Goal: Task Accomplishment & Management: Manage account settings

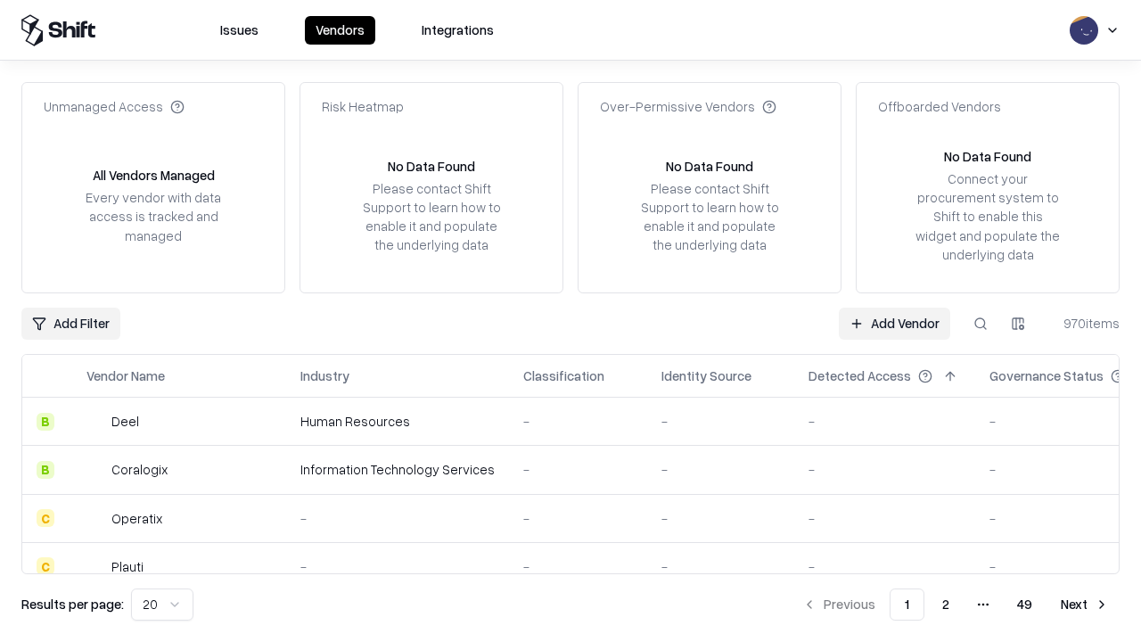
click at [894, 323] on link "Add Vendor" at bounding box center [894, 323] width 111 height 32
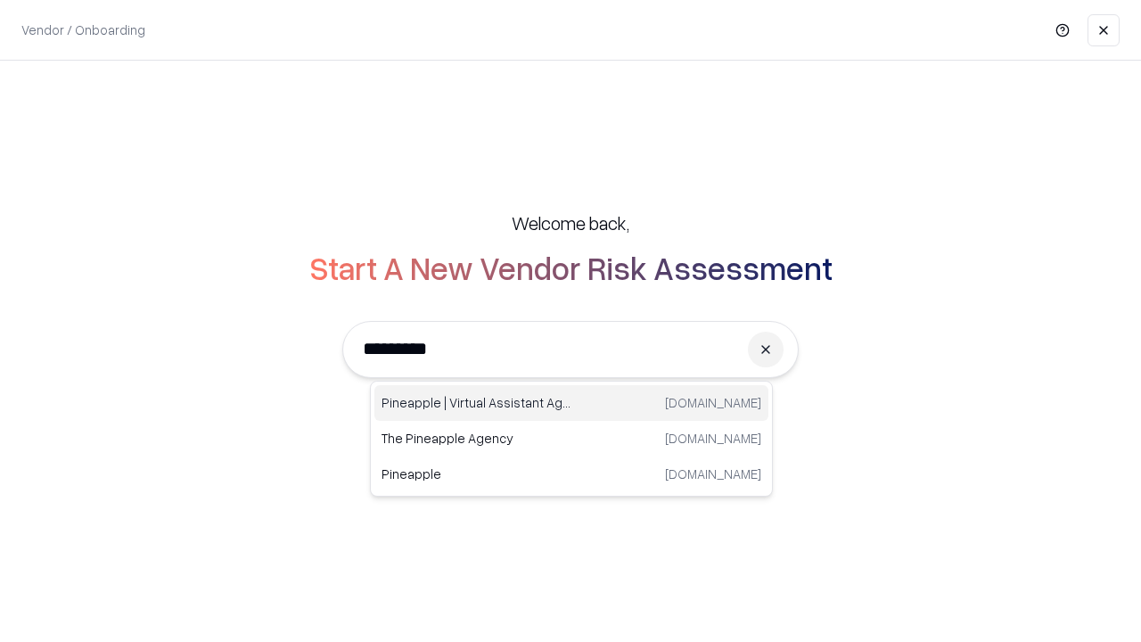
click at [571, 403] on div "Pineapple | Virtual Assistant Agency [DOMAIN_NAME]" at bounding box center [571, 403] width 394 height 36
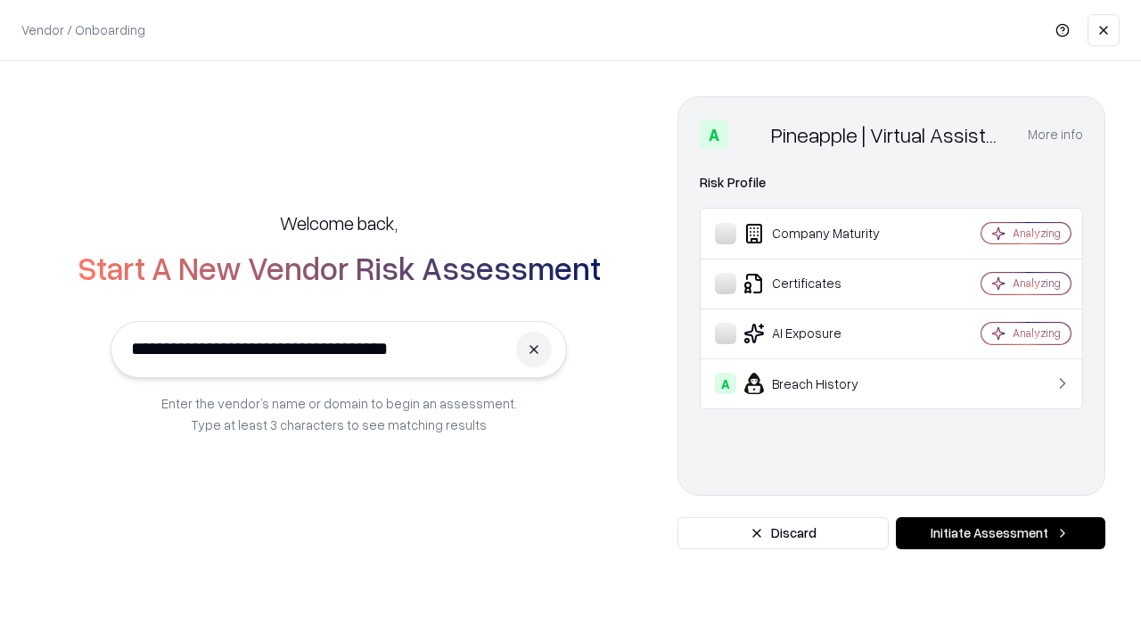
type input "**********"
click at [1000, 533] on button "Initiate Assessment" at bounding box center [1000, 533] width 209 height 32
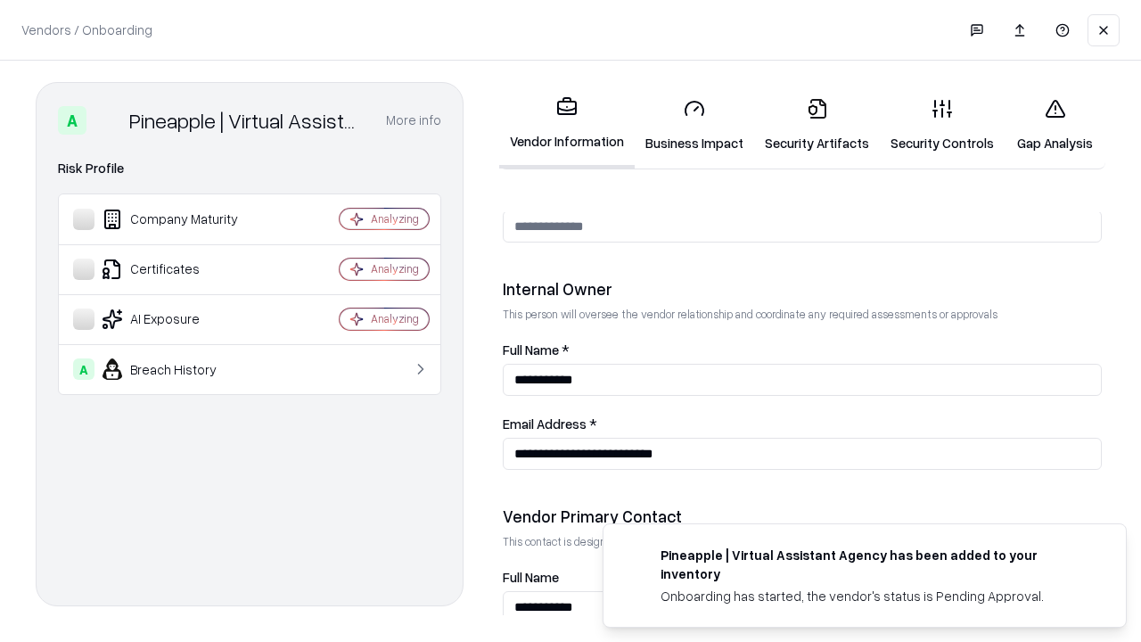
scroll to position [923, 0]
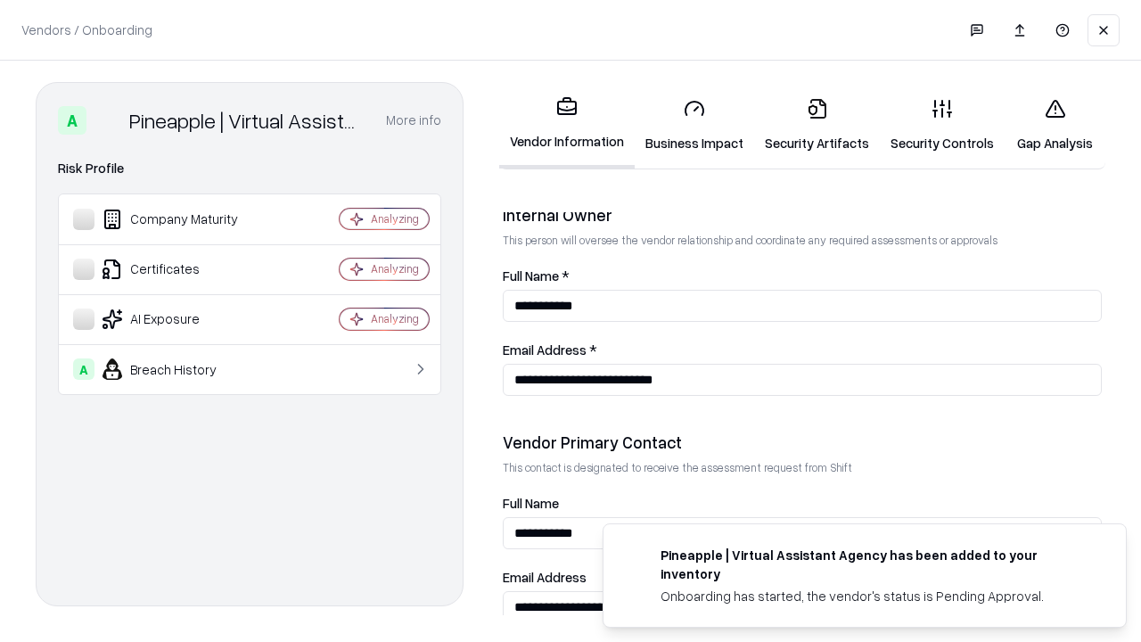
click at [694, 125] on link "Business Impact" at bounding box center [693, 125] width 119 height 83
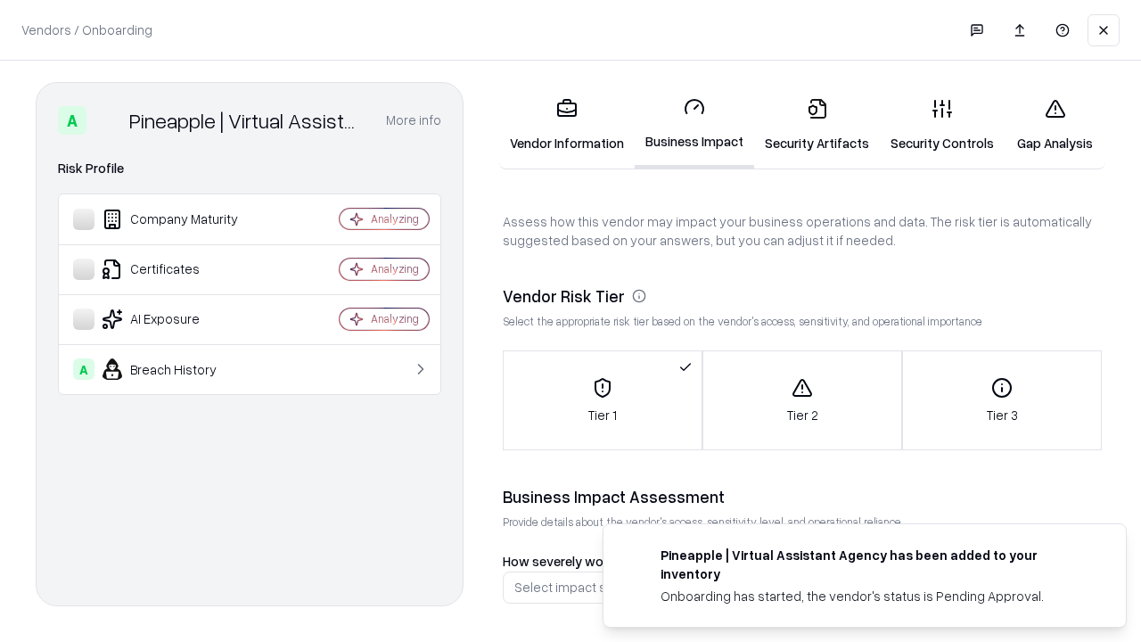
click at [816, 125] on link "Security Artifacts" at bounding box center [817, 125] width 126 height 83
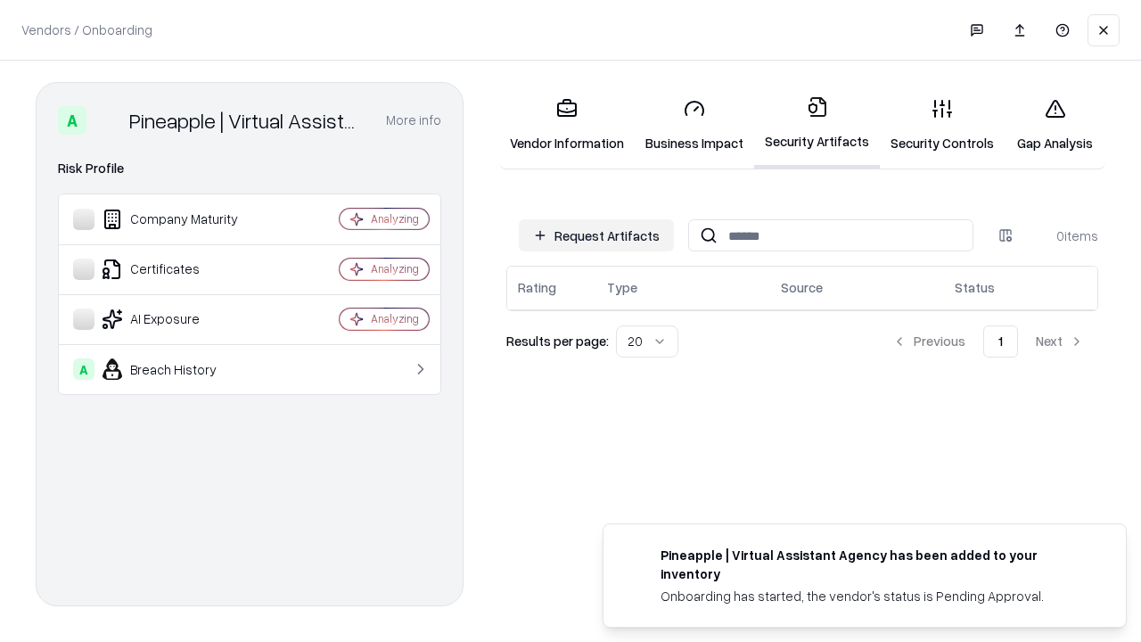
click at [596, 235] on button "Request Artifacts" at bounding box center [596, 235] width 155 height 32
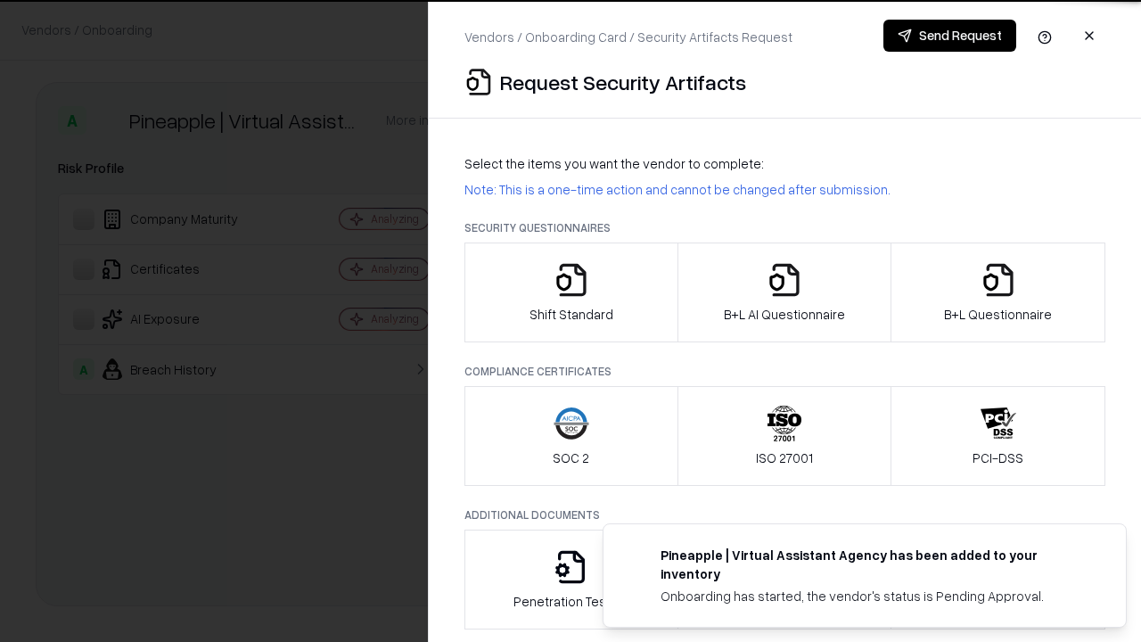
click at [570, 292] on icon "button" at bounding box center [571, 280] width 36 height 36
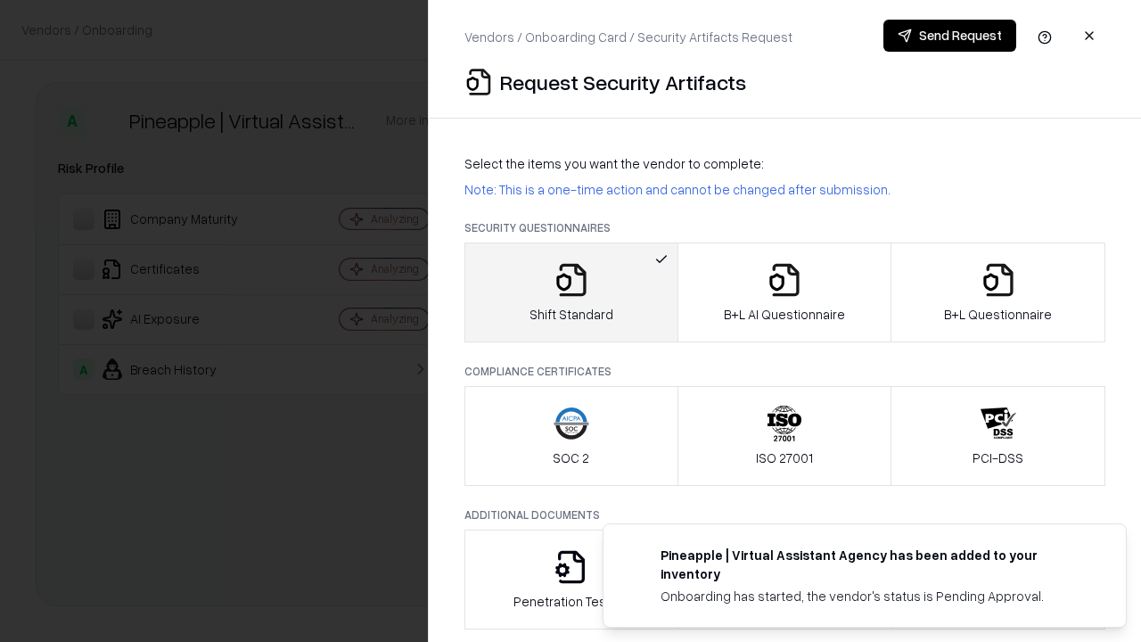
click at [949, 36] on button "Send Request" at bounding box center [949, 36] width 133 height 32
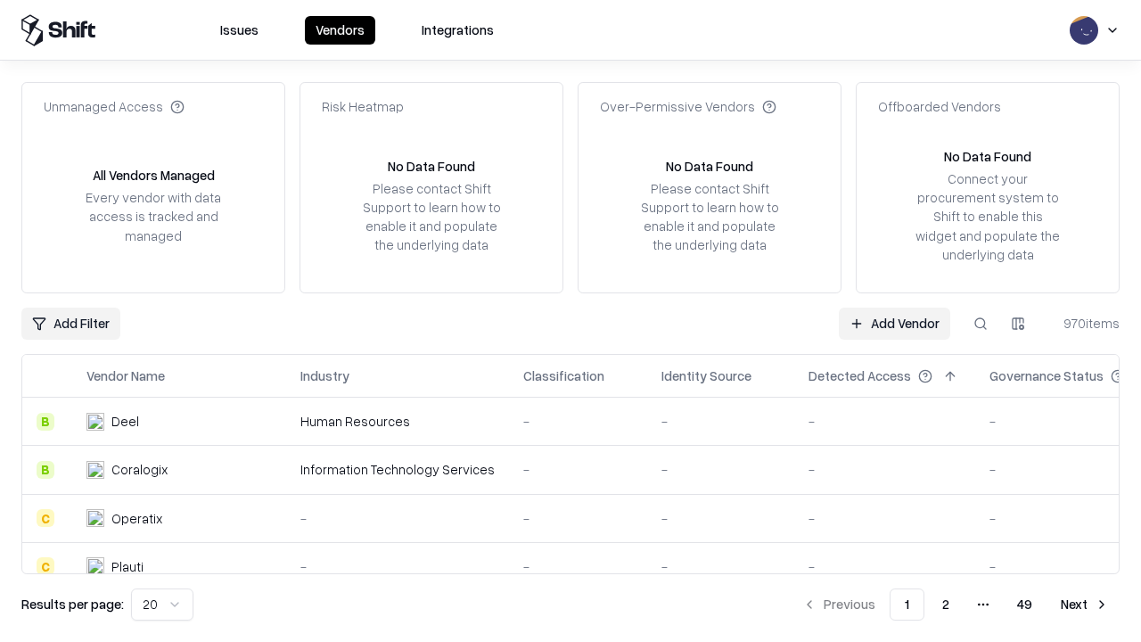
click at [980, 323] on button at bounding box center [980, 323] width 32 height 32
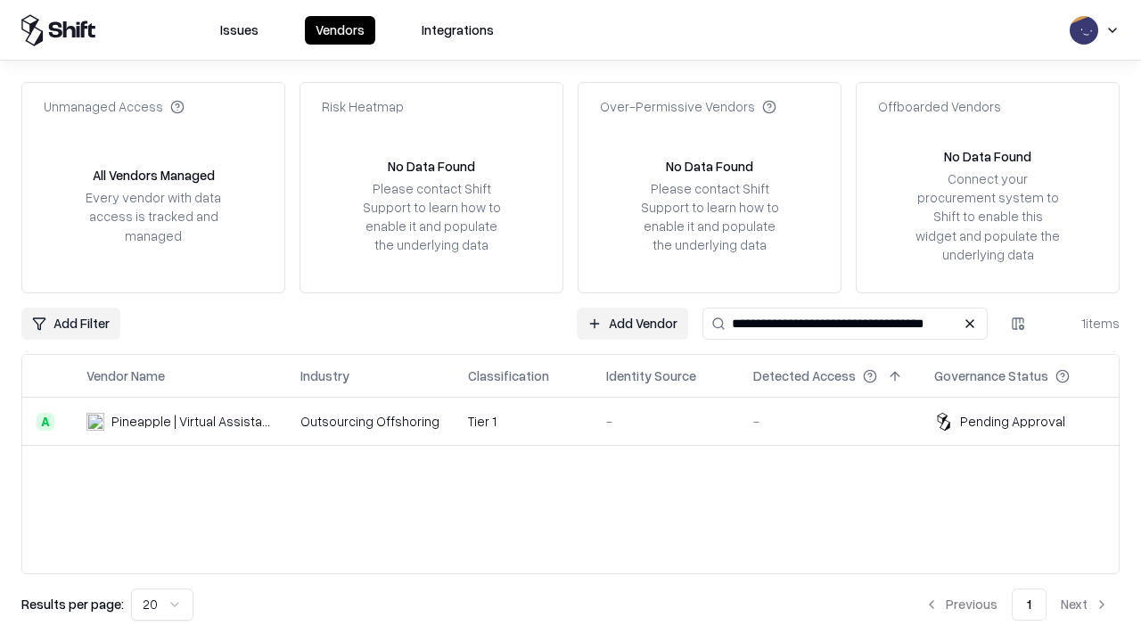
type input "**********"
click at [581, 421] on td "Tier 1" at bounding box center [523, 421] width 138 height 48
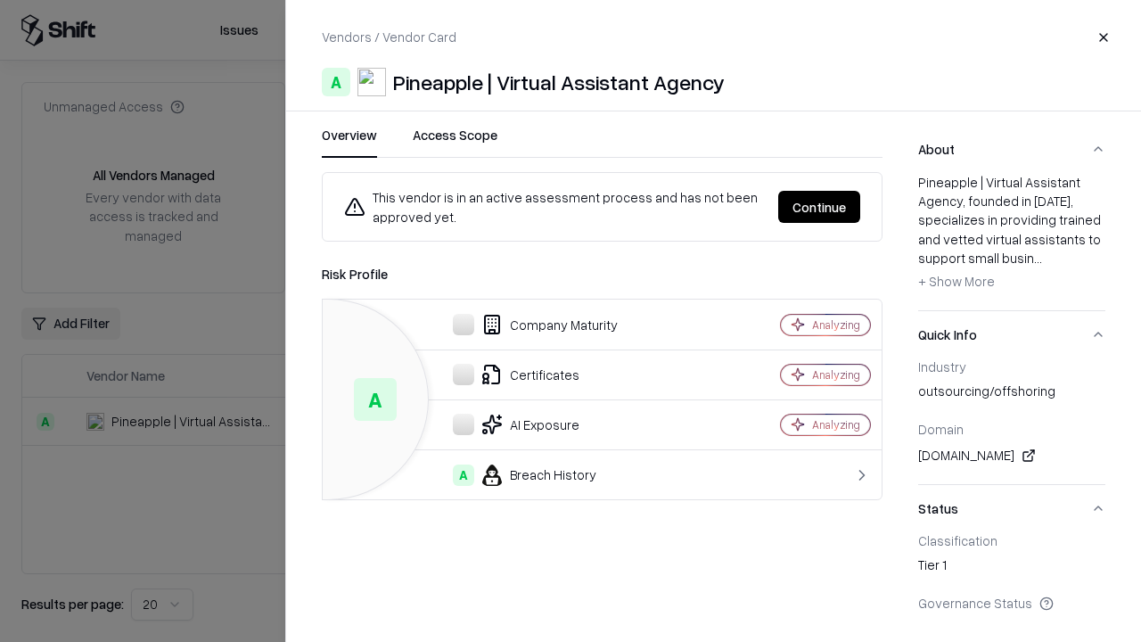
click at [819, 207] on button "Continue" at bounding box center [819, 207] width 82 height 32
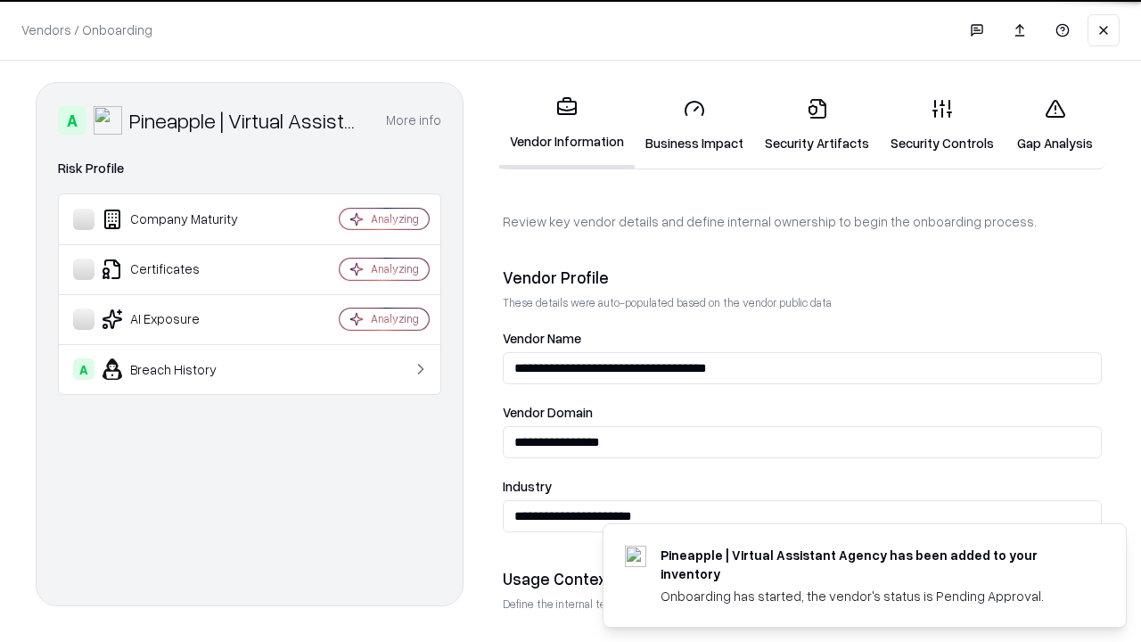
click at [816, 125] on link "Security Artifacts" at bounding box center [817, 125] width 126 height 83
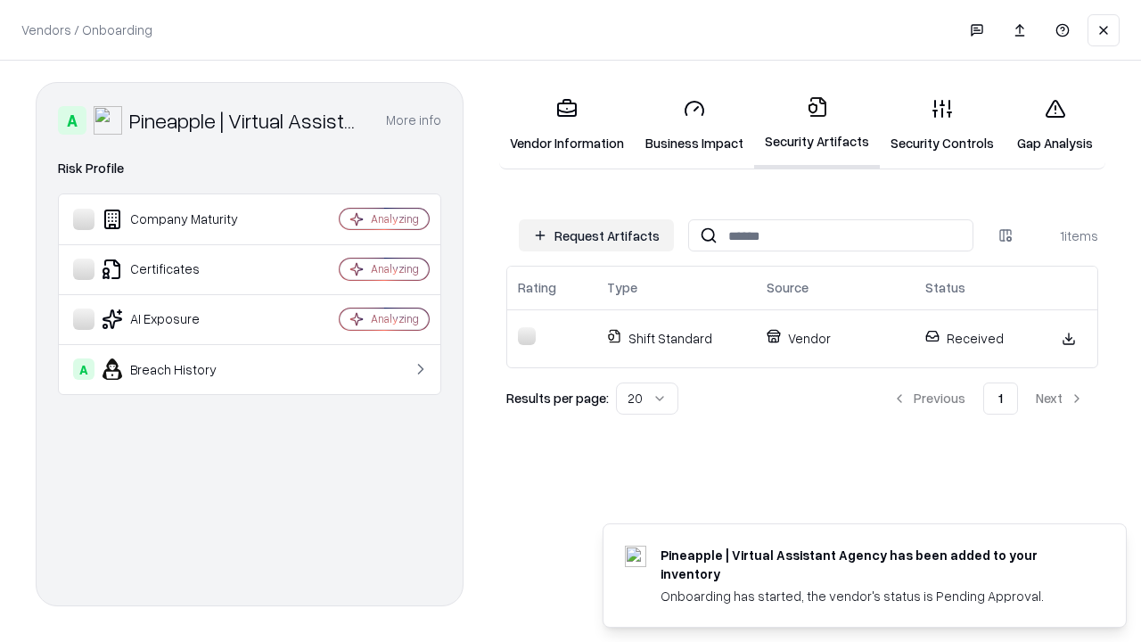
click at [942, 125] on link "Security Controls" at bounding box center [942, 125] width 125 height 83
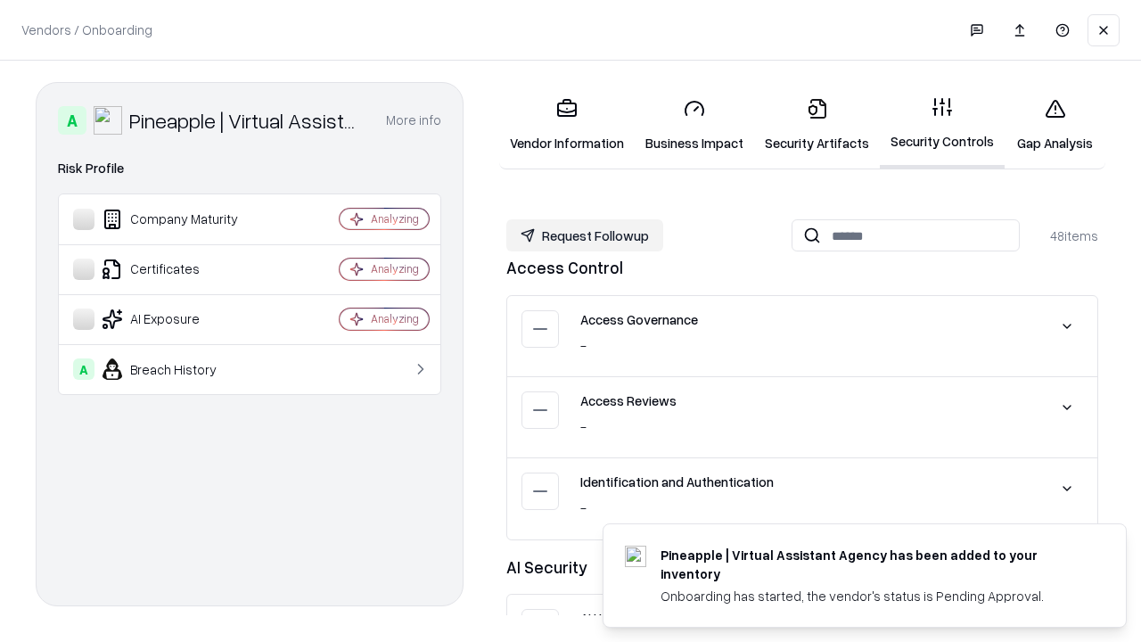
click at [585, 235] on button "Request Followup" at bounding box center [584, 235] width 157 height 32
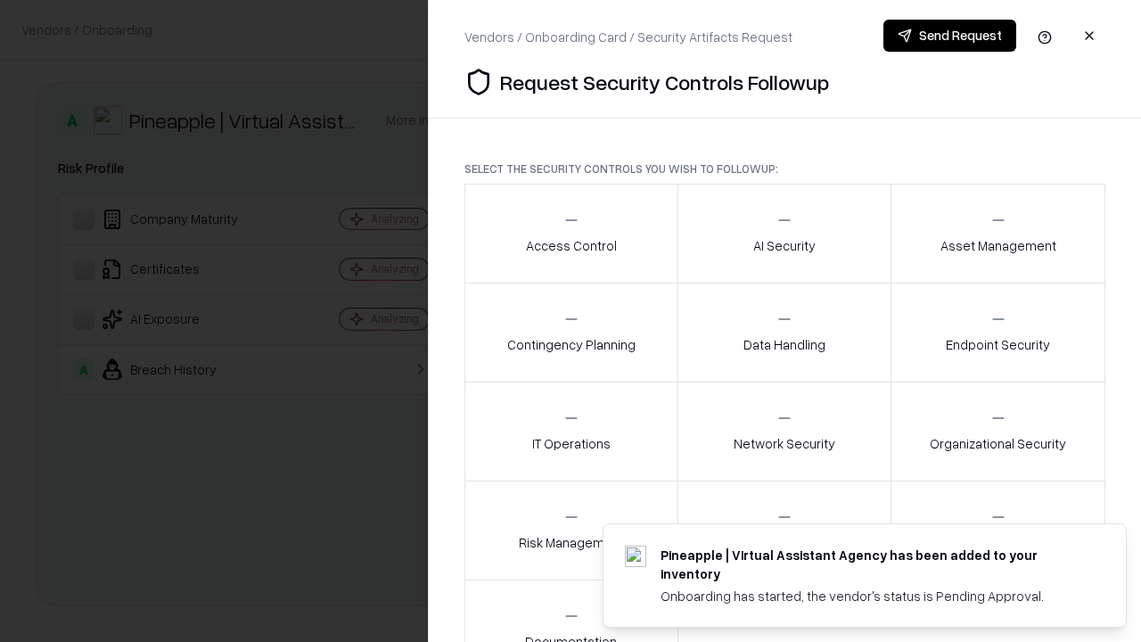
click at [570, 233] on div "Access Control" at bounding box center [571, 233] width 91 height 44
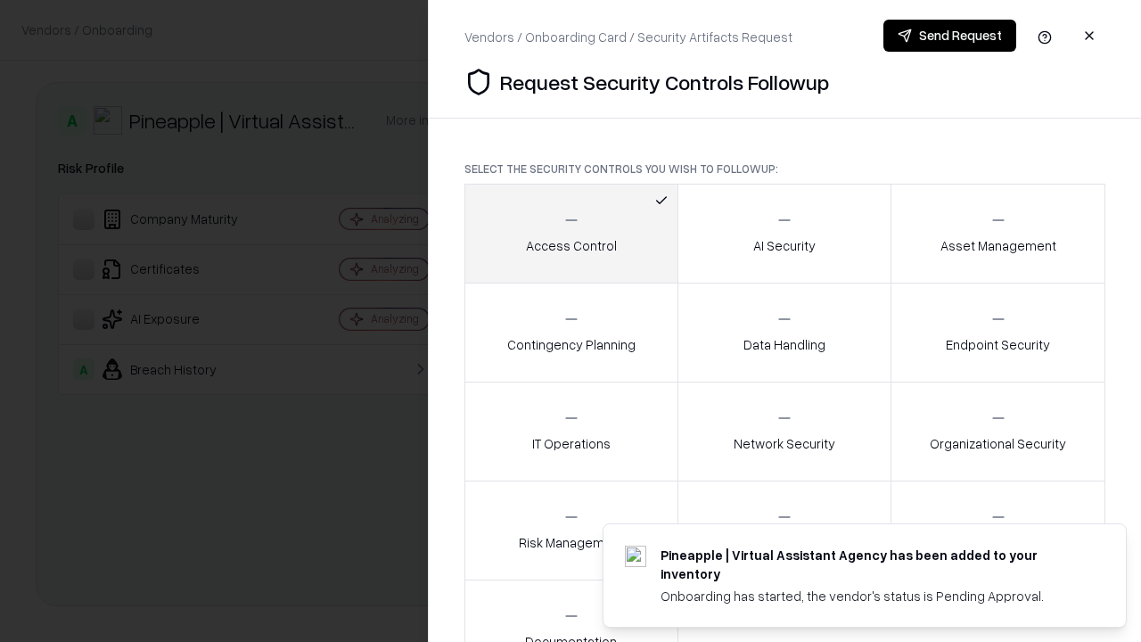
click at [949, 36] on button "Send Request" at bounding box center [949, 36] width 133 height 32
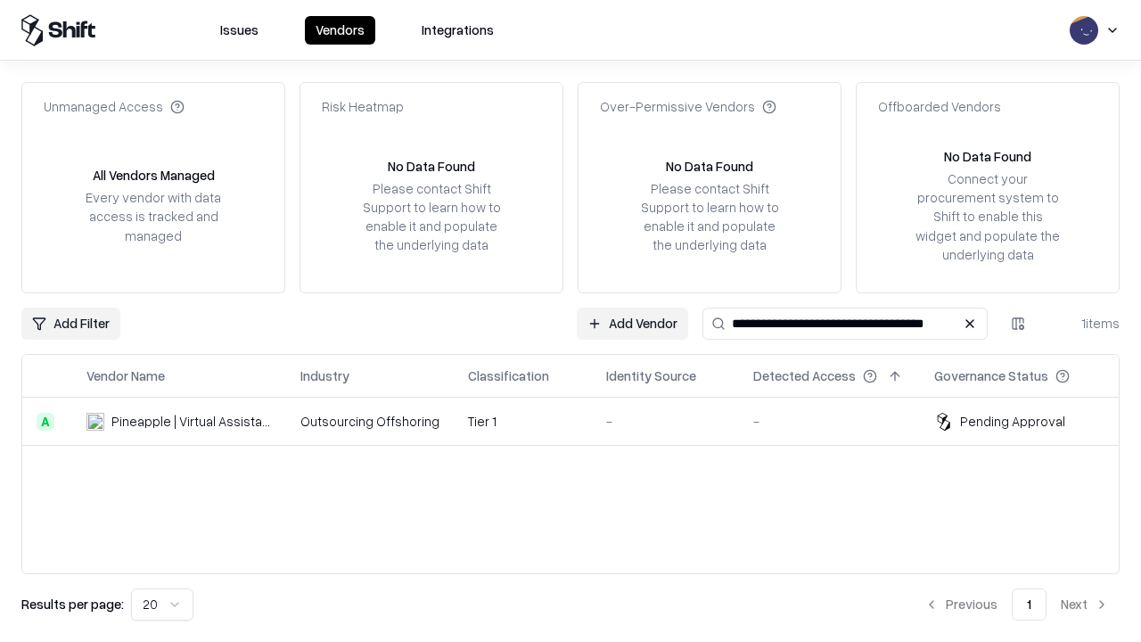
type input "**********"
click at [581, 421] on td "Tier 1" at bounding box center [523, 421] width 138 height 48
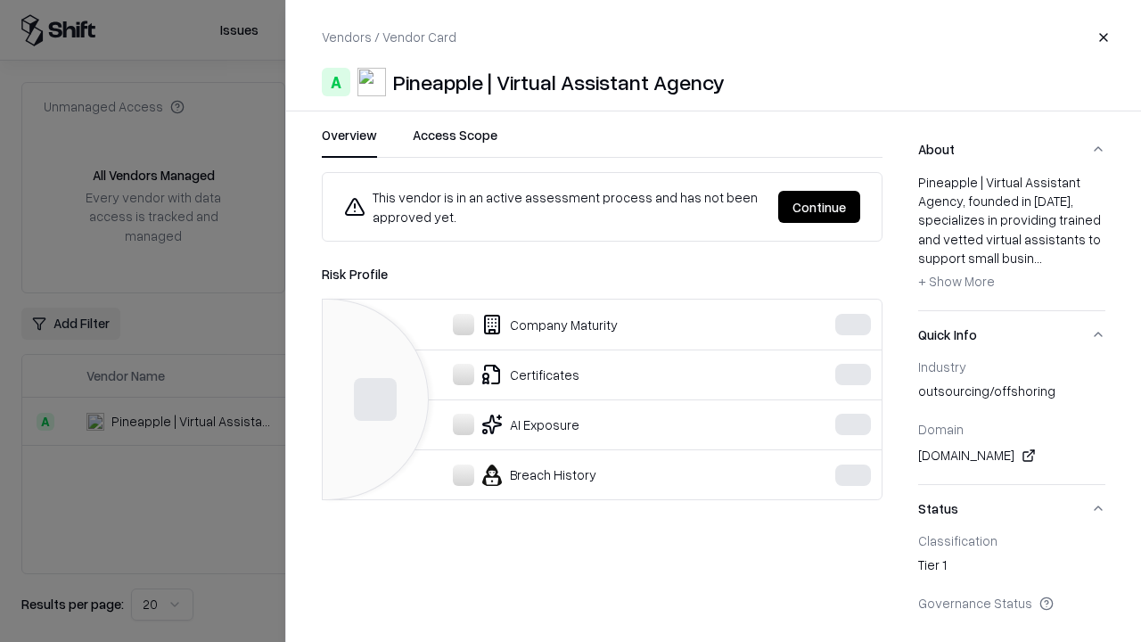
click at [848, 207] on button "Continue" at bounding box center [819, 207] width 82 height 32
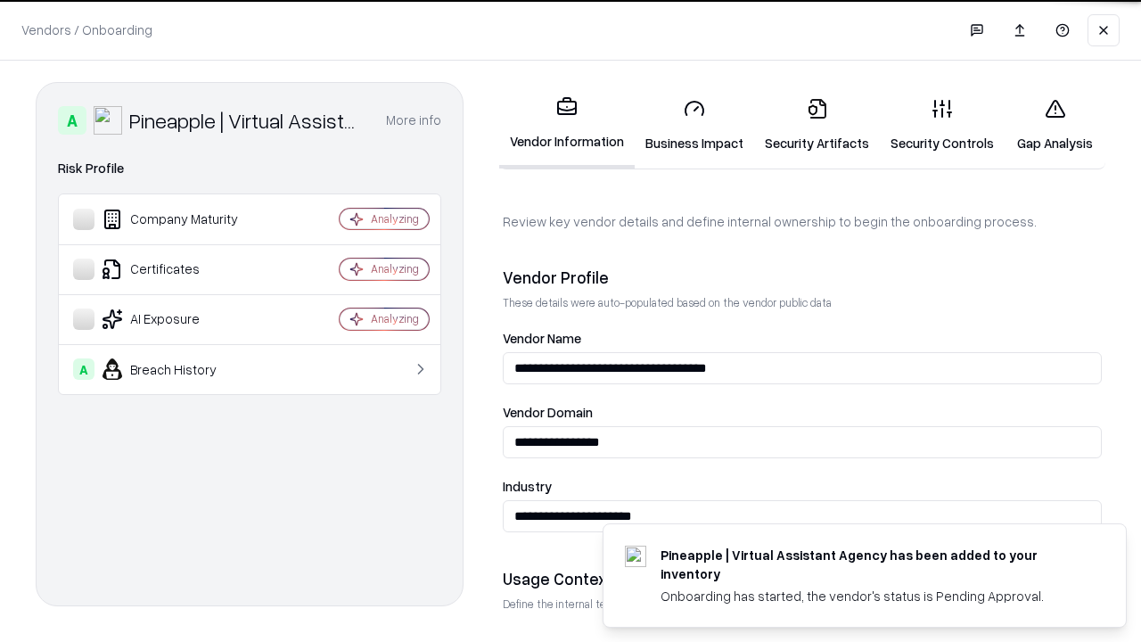
click at [1054, 125] on link "Gap Analysis" at bounding box center [1054, 125] width 101 height 83
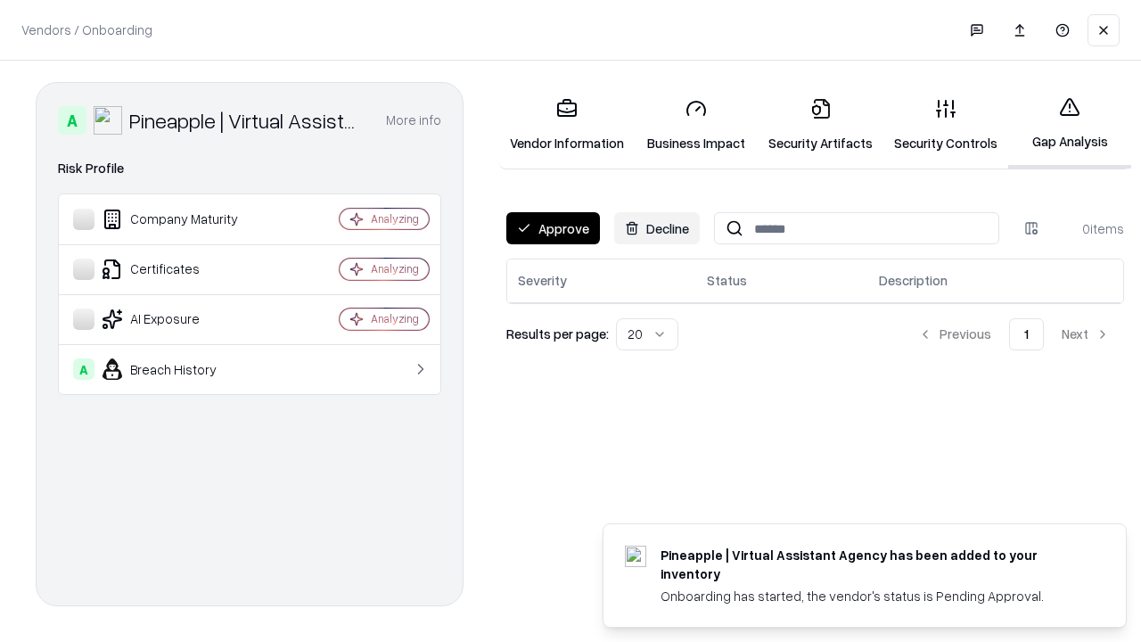
click at [553, 228] on button "Approve" at bounding box center [553, 228] width 94 height 32
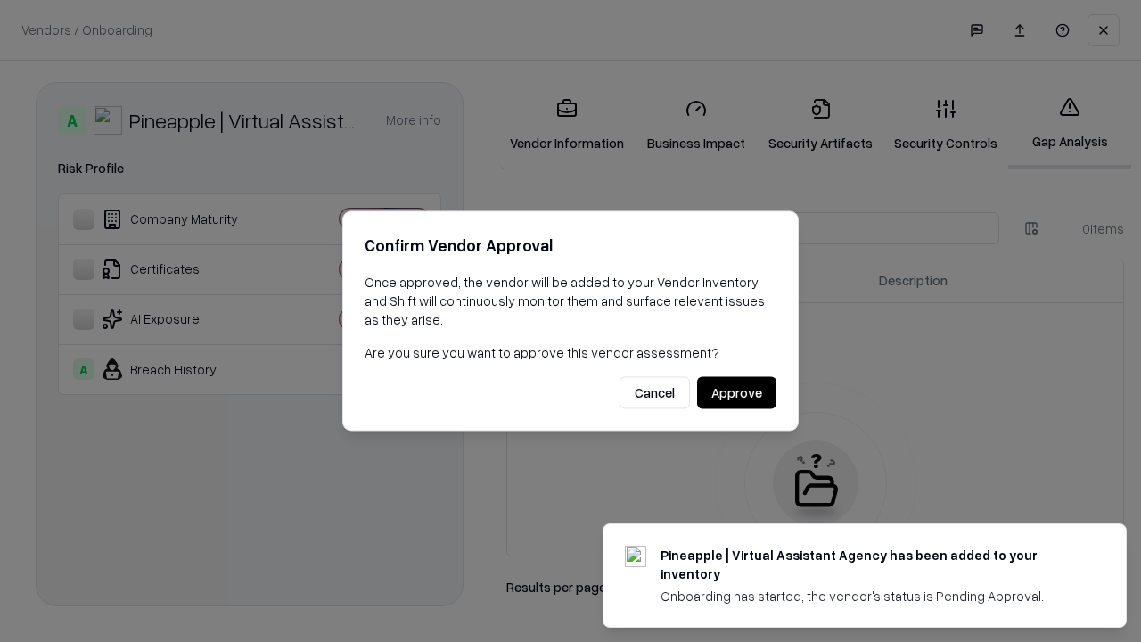
click at [736, 392] on button "Approve" at bounding box center [736, 393] width 79 height 32
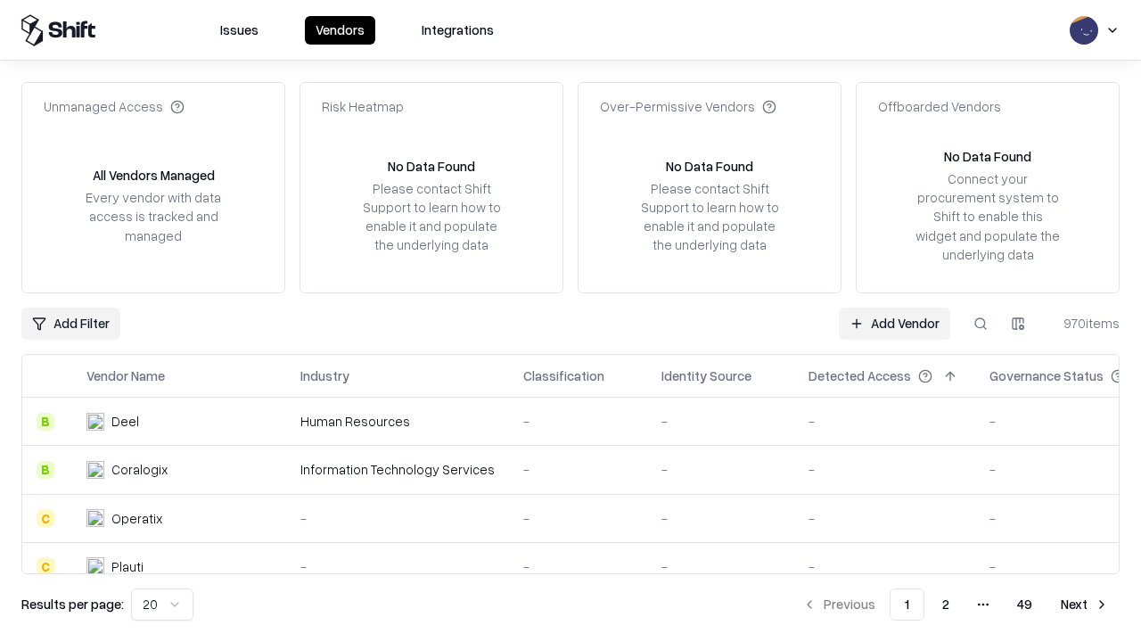
type input "**********"
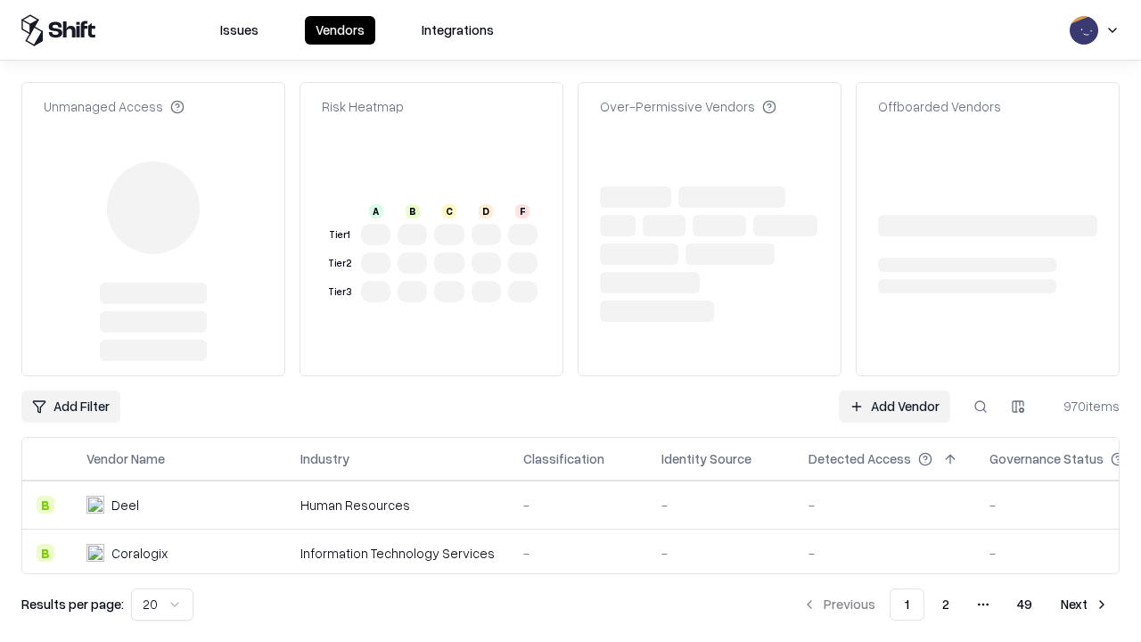
click at [894, 390] on link "Add Vendor" at bounding box center [894, 406] width 111 height 32
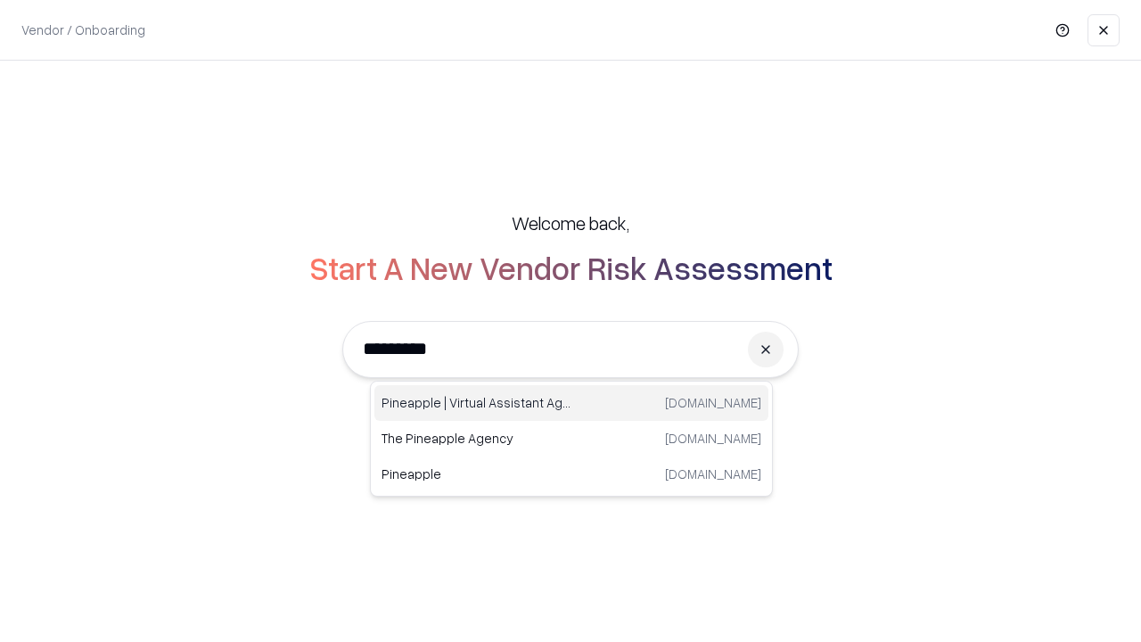
click at [571, 403] on div "Pineapple | Virtual Assistant Agency [DOMAIN_NAME]" at bounding box center [571, 403] width 394 height 36
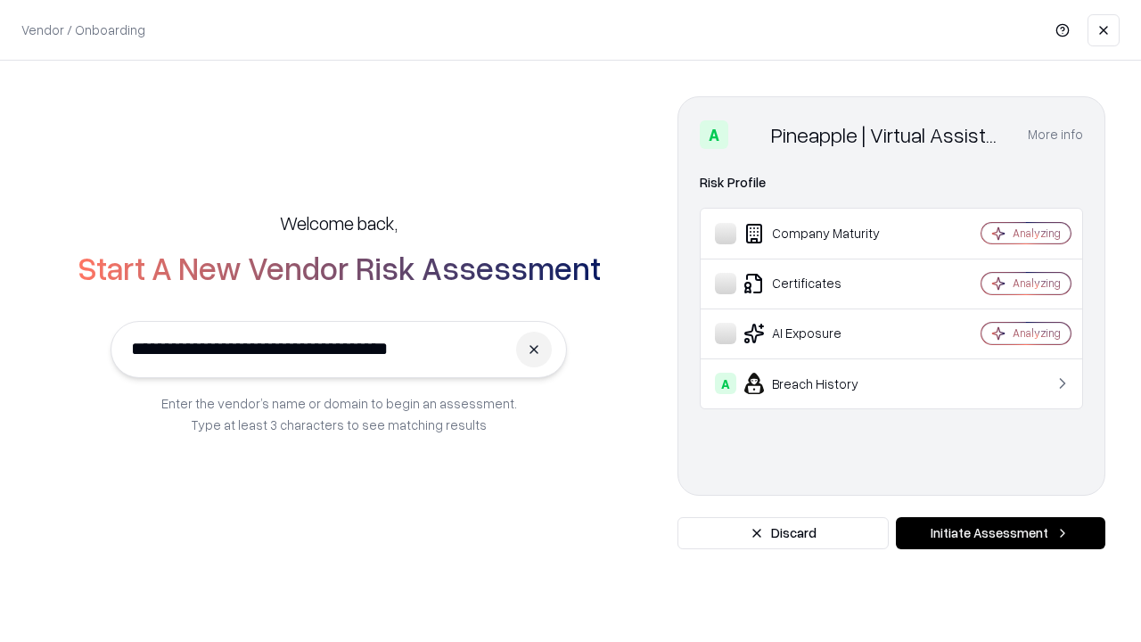
type input "**********"
click at [1000, 533] on button "Initiate Assessment" at bounding box center [1000, 533] width 209 height 32
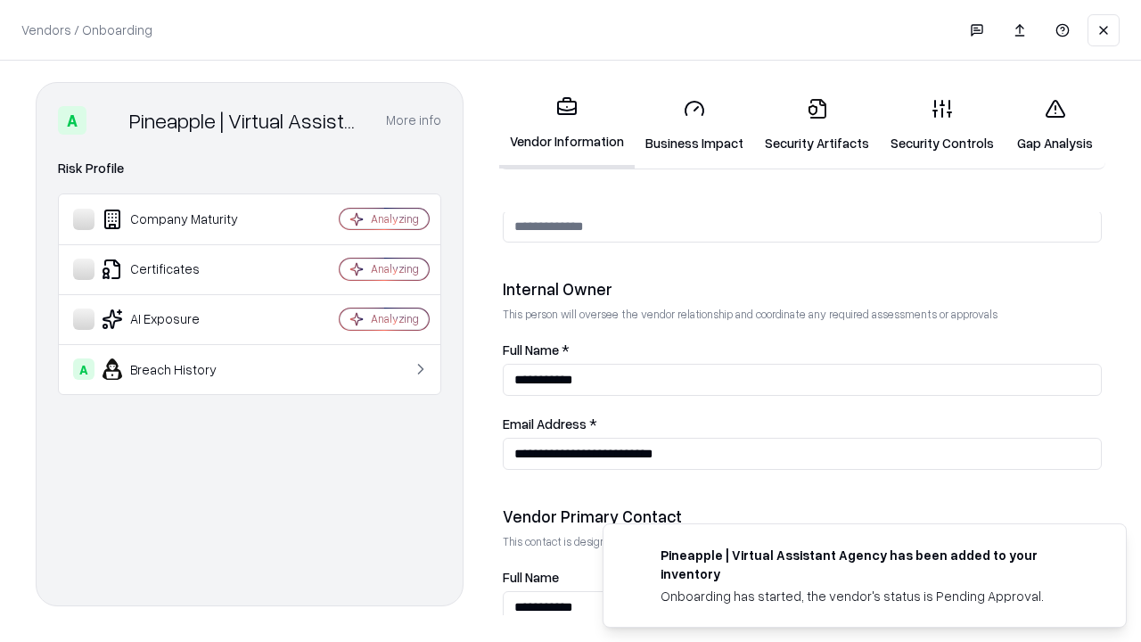
scroll to position [923, 0]
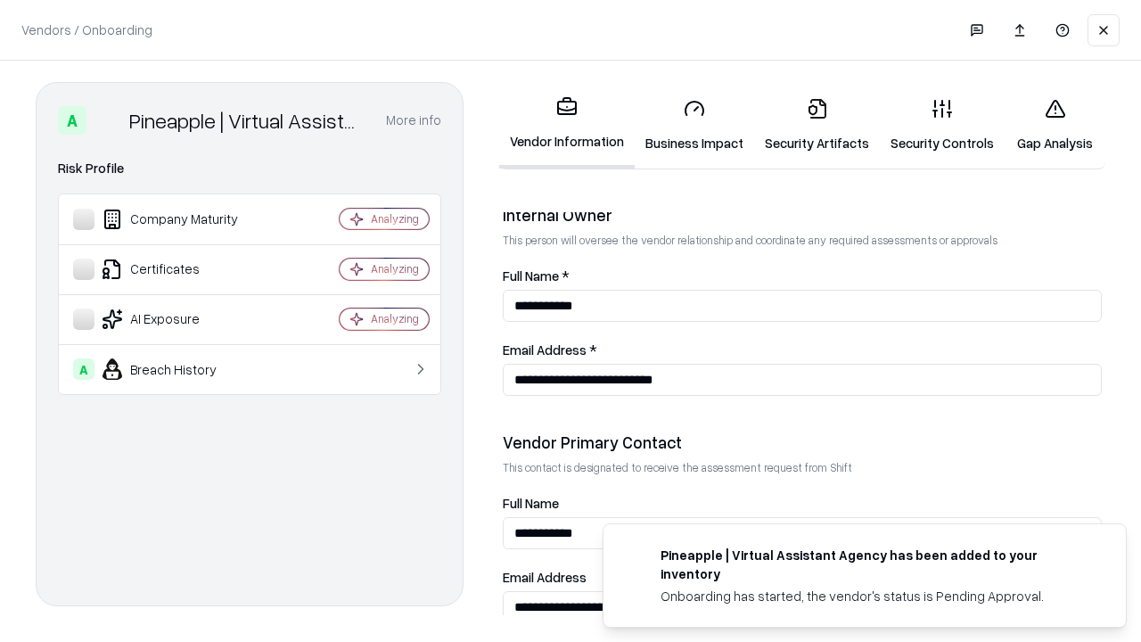
click at [1054, 125] on link "Gap Analysis" at bounding box center [1054, 125] width 101 height 83
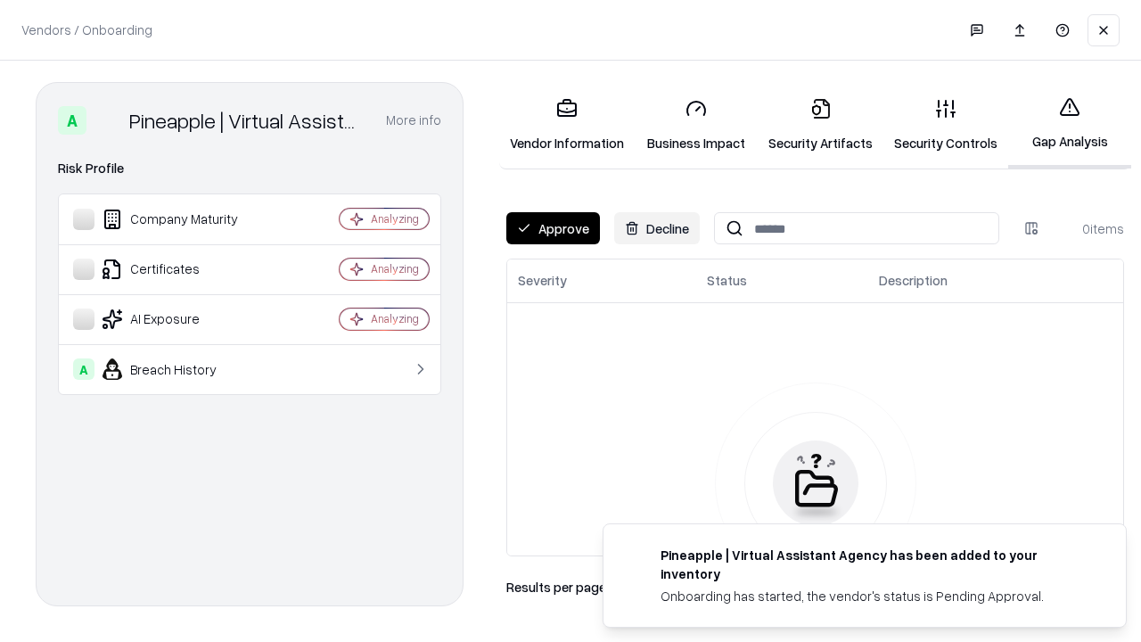
click at [553, 228] on button "Approve" at bounding box center [553, 228] width 94 height 32
